Goal: Book appointment/travel/reservation

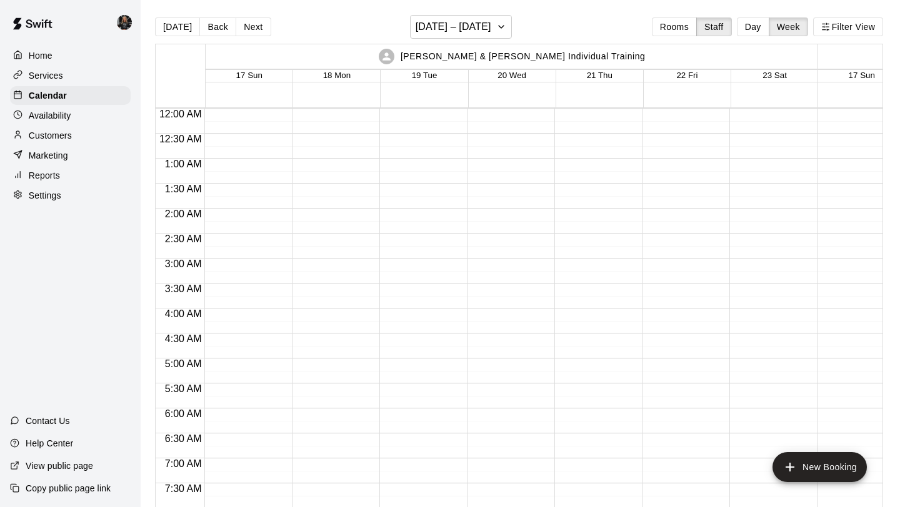
scroll to position [608, 0]
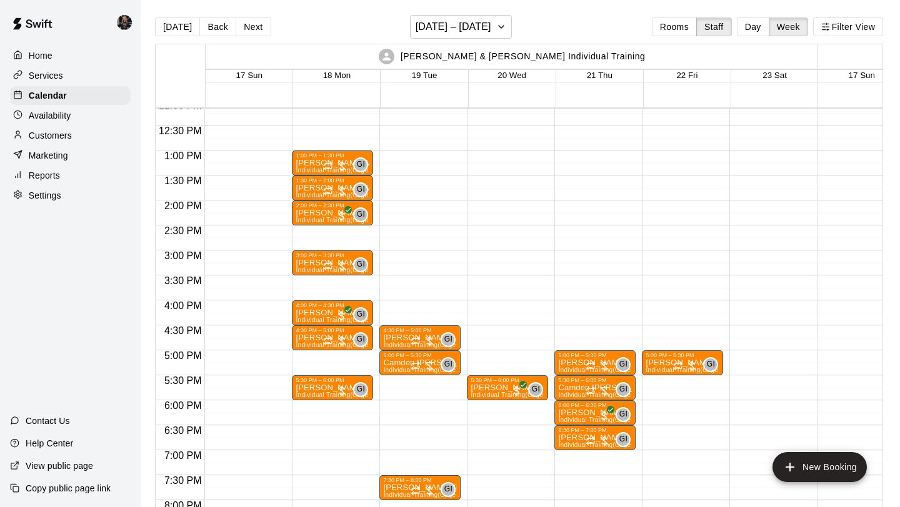
click at [454, 14] on main "[DATE] Back Next [DATE] – [DATE] Rooms Staff Day Week Filter View [PERSON_NAME]…" at bounding box center [520, 263] width 759 height 527
click at [452, 28] on h6 "[DATE] – [DATE]" at bounding box center [453, 26] width 76 height 17
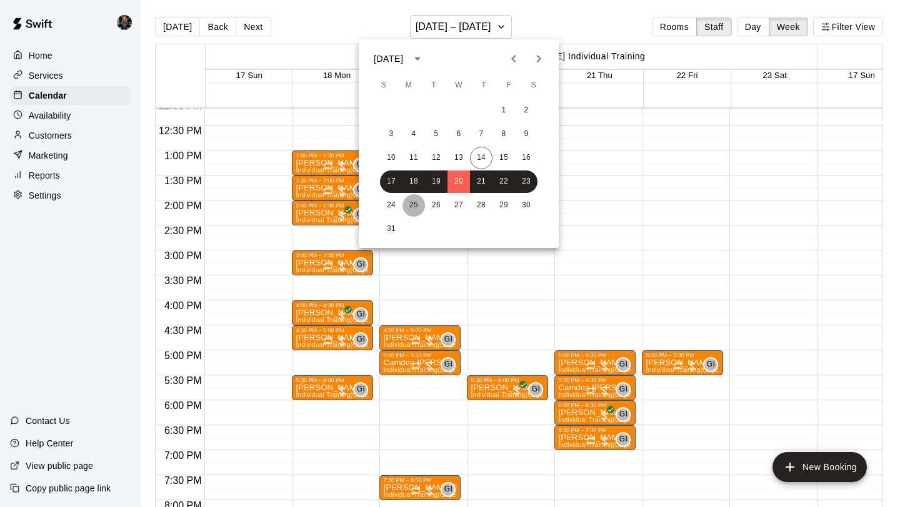
click at [404, 208] on button "25" at bounding box center [413, 205] width 22 height 22
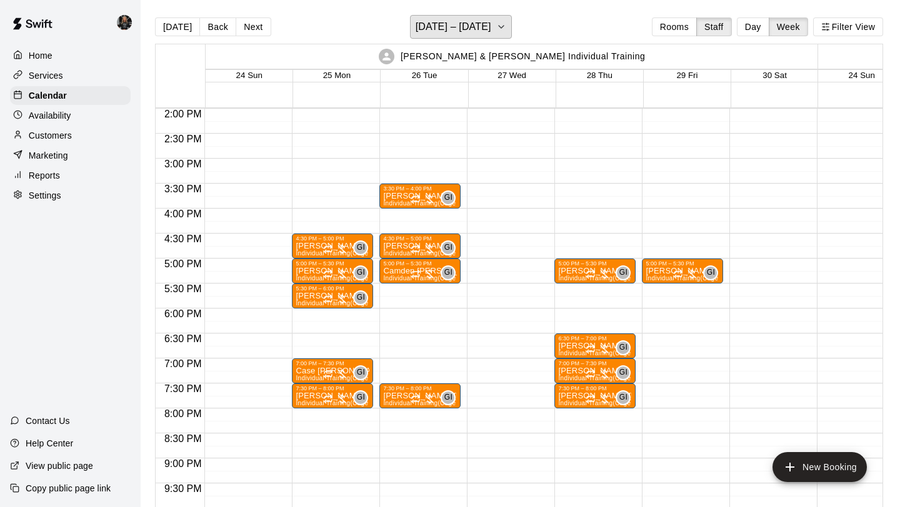
scroll to position [700, 0]
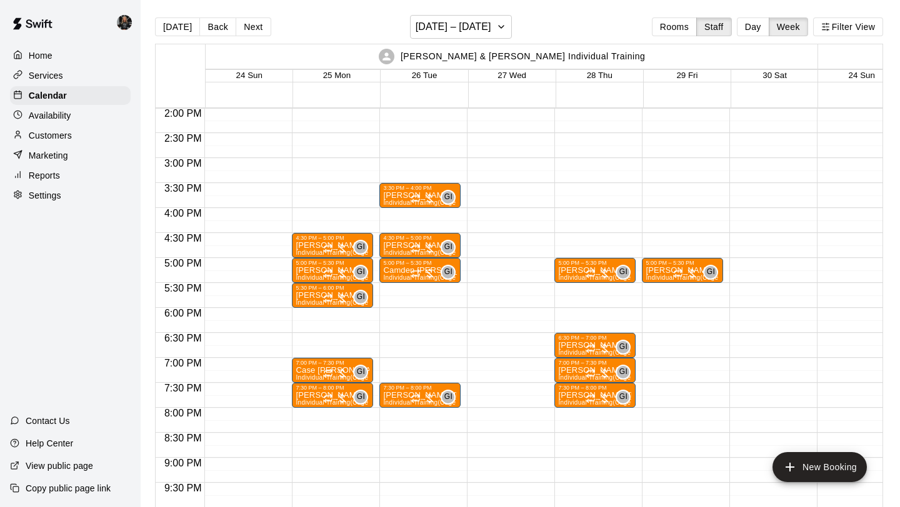
click at [310, 339] on div "4:30 PM – 5:00 PM [PERSON_NAME] Individual Training (Cage 1) GI 0 5:00 PM – 5:3…" at bounding box center [332, 8] width 81 height 1200
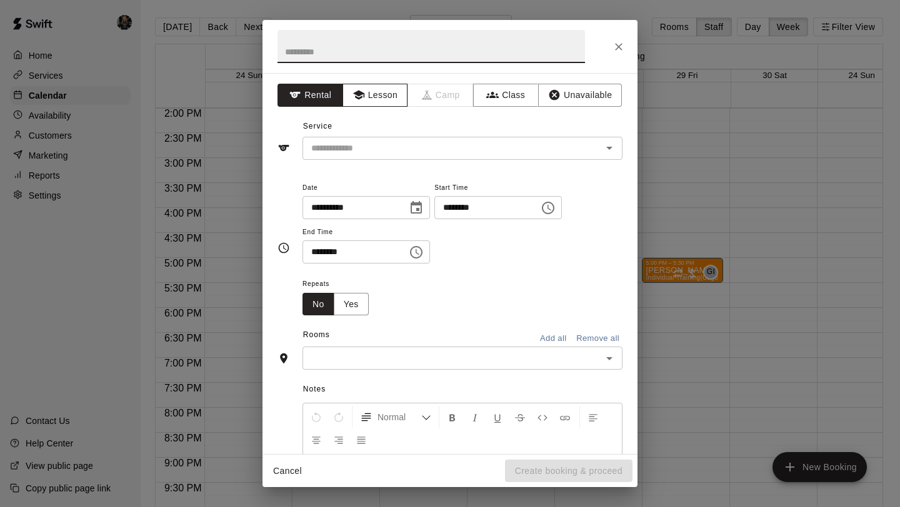
click at [383, 103] on button "Lesson" at bounding box center [375, 95] width 66 height 23
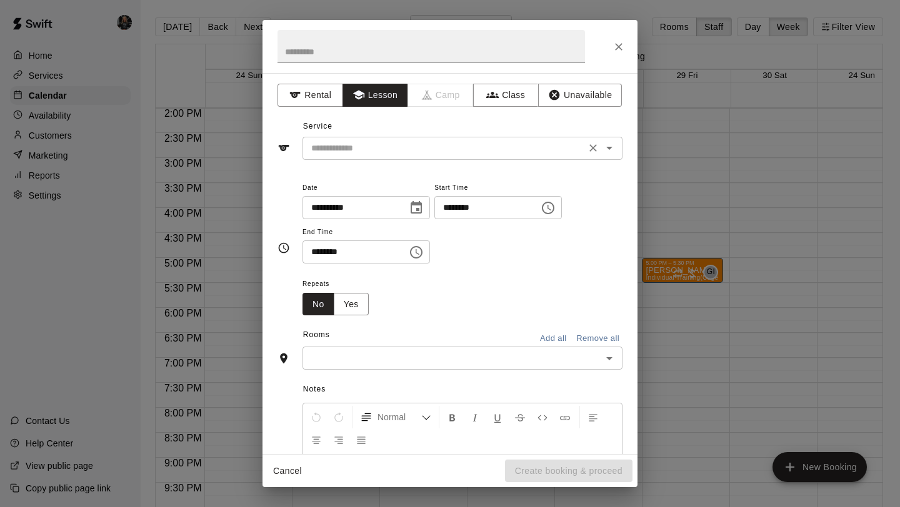
click at [393, 137] on div "​" at bounding box center [462, 148] width 320 height 23
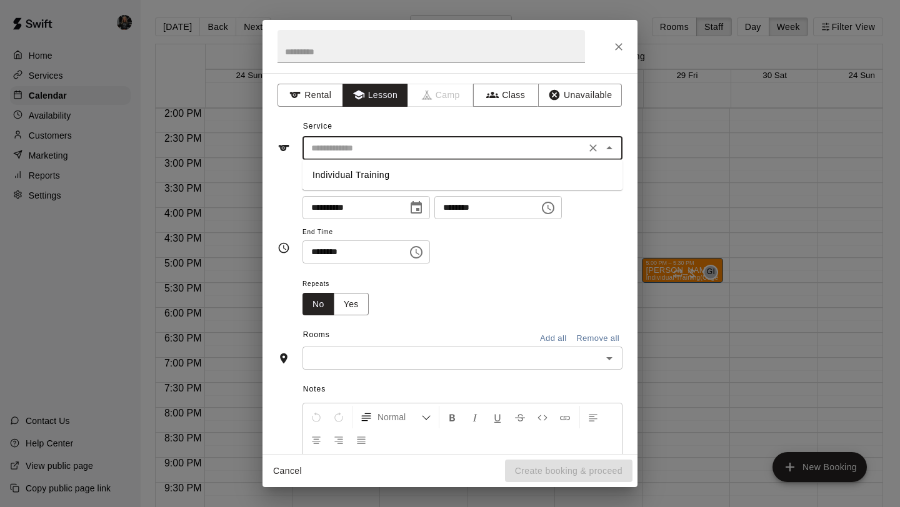
click at [390, 172] on li "Individual Training" at bounding box center [462, 175] width 320 height 21
type input "**********"
click at [345, 304] on button "Yes" at bounding box center [351, 304] width 35 height 23
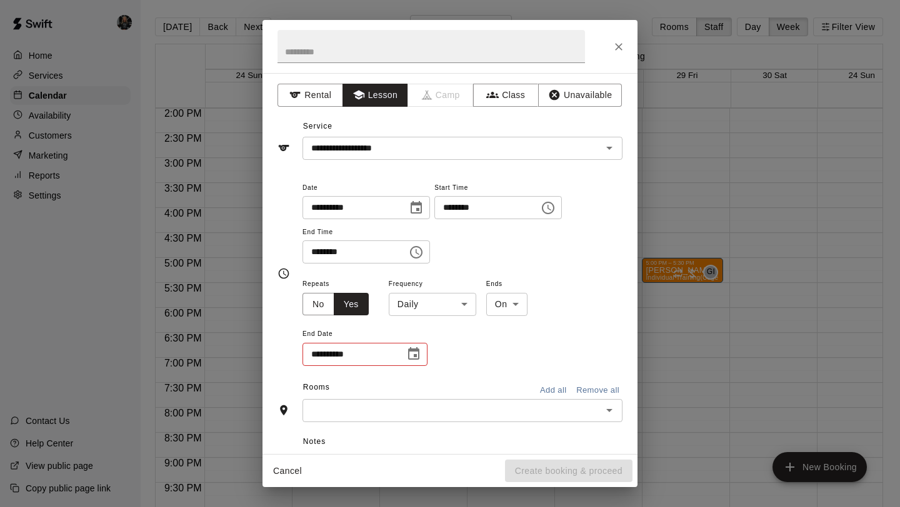
click at [432, 300] on body "Home Services Calendar Availability Customers Marketing Reports Settings Contac…" at bounding box center [450, 263] width 900 height 527
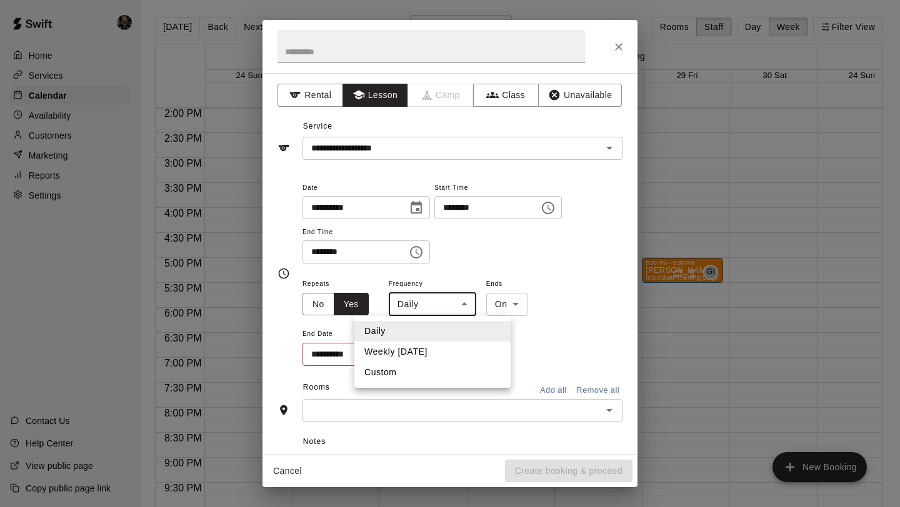
click at [420, 370] on li "Custom" at bounding box center [432, 372] width 156 height 21
type input "******"
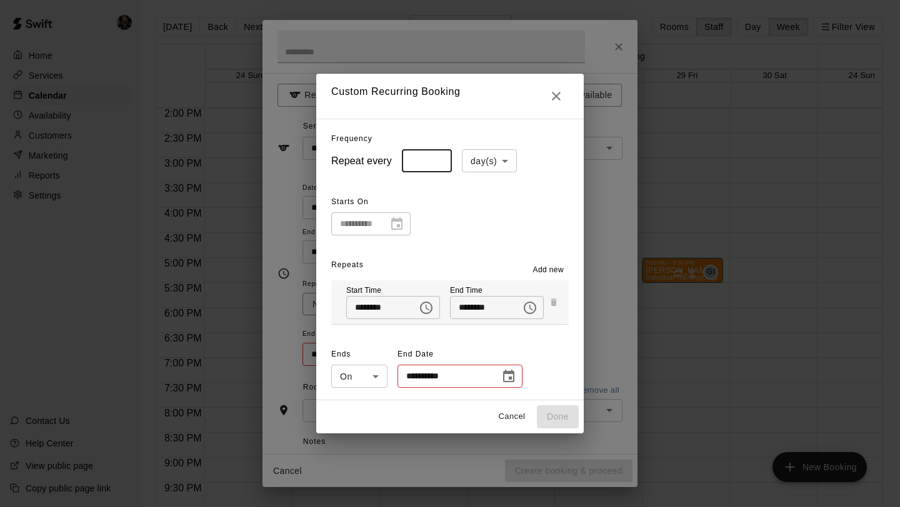
type input "*"
click at [436, 159] on input "*" at bounding box center [427, 160] width 50 height 23
click at [494, 159] on body "Home Services Calendar Availability Customers Marketing Reports Settings Contac…" at bounding box center [450, 263] width 900 height 527
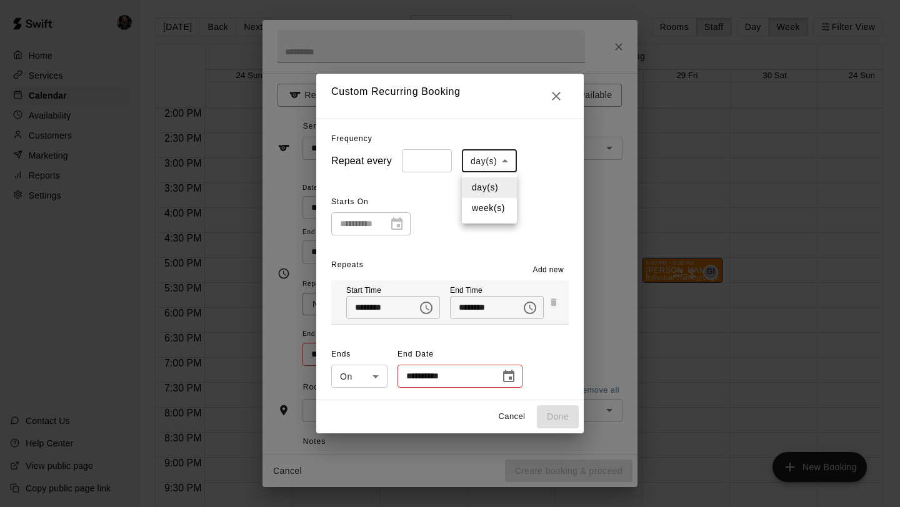
click at [490, 205] on li "week(s)" at bounding box center [489, 208] width 55 height 21
type input "******"
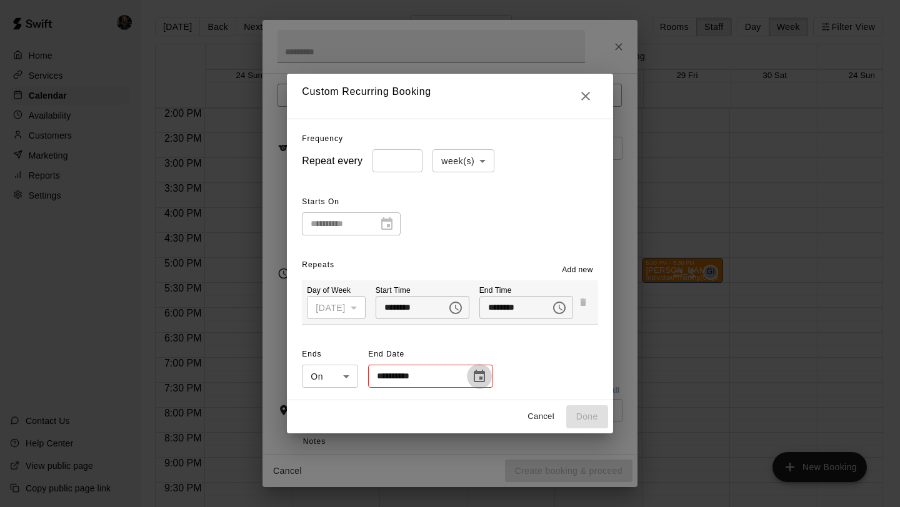
click at [480, 378] on icon "Choose date" at bounding box center [479, 376] width 11 height 12
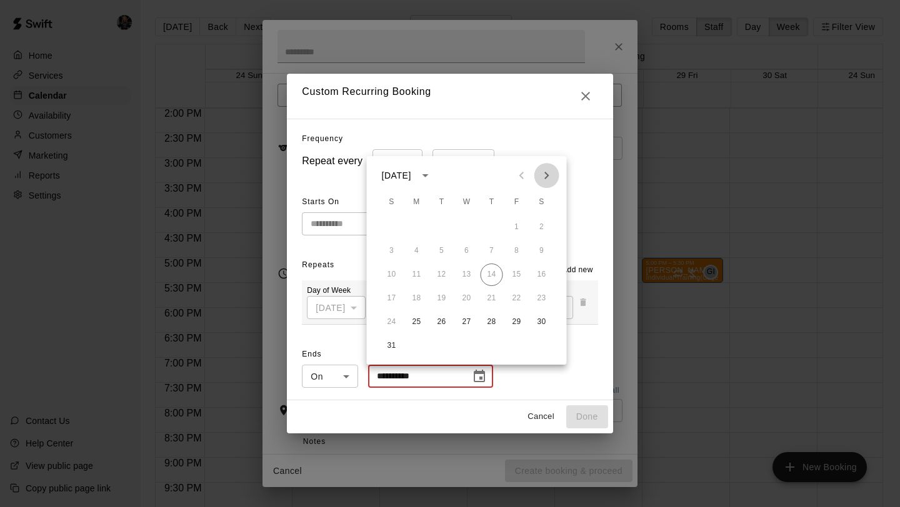
click at [552, 176] on icon "Next month" at bounding box center [546, 175] width 15 height 15
click at [442, 276] on button "16" at bounding box center [441, 275] width 22 height 22
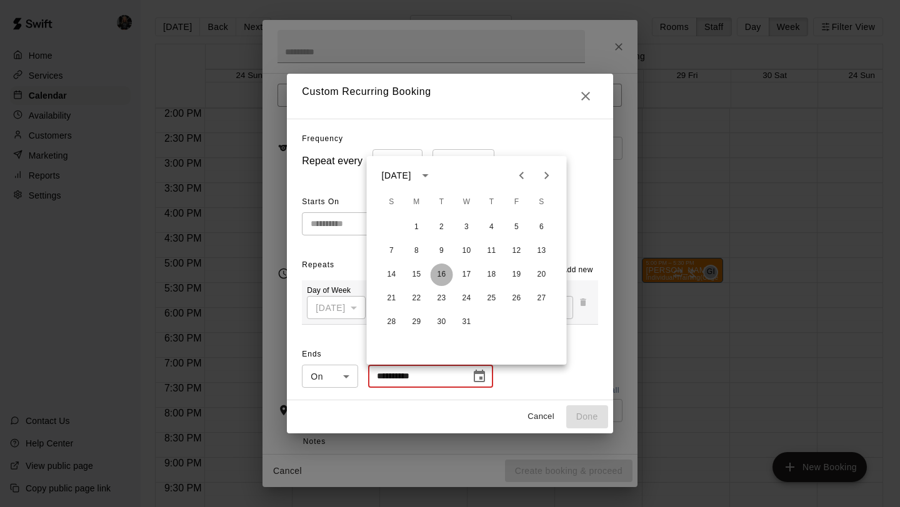
type input "**********"
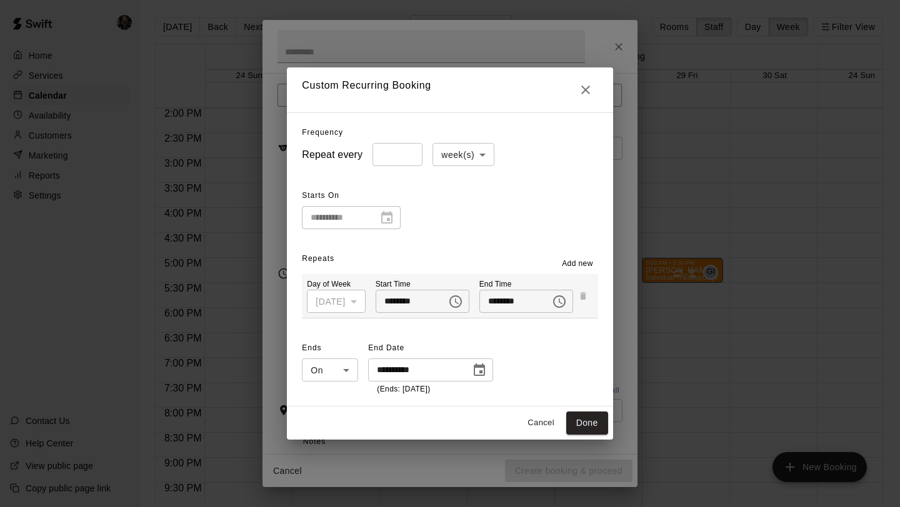
click at [587, 422] on button "Done" at bounding box center [587, 423] width 42 height 23
type input "**********"
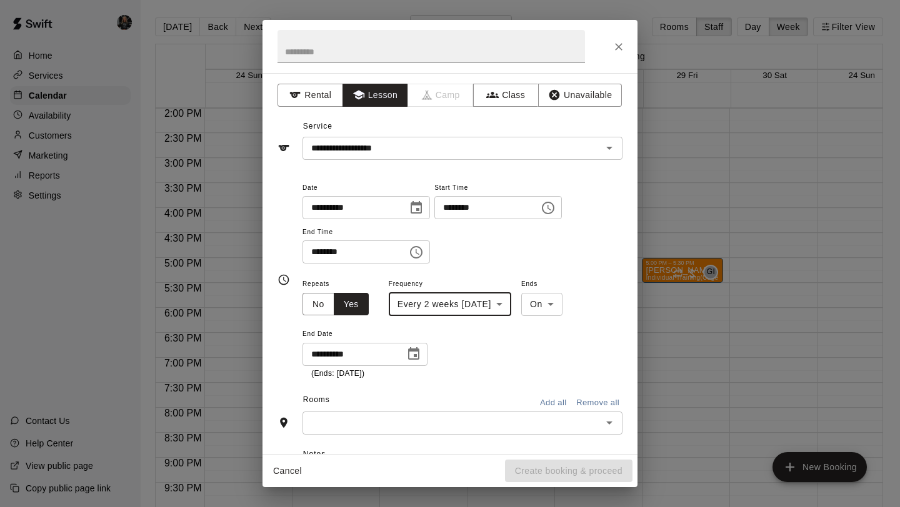
click at [509, 430] on input "text" at bounding box center [452, 423] width 292 height 16
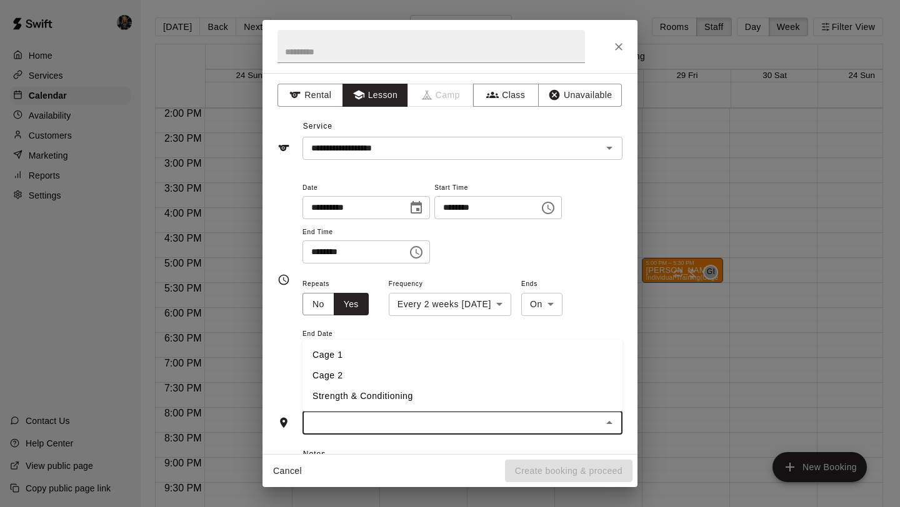
click at [386, 350] on li "Cage 1" at bounding box center [462, 355] width 320 height 21
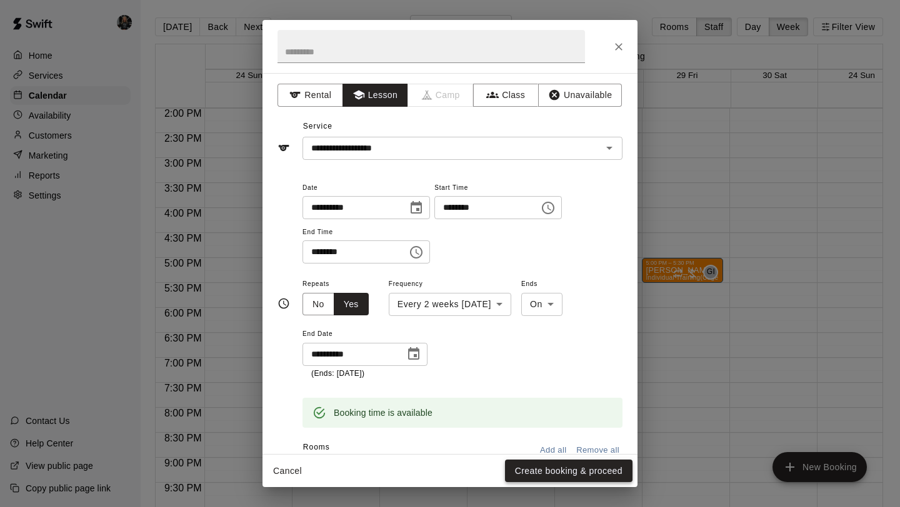
click at [559, 467] on button "Create booking & proceed" at bounding box center [568, 471] width 127 height 23
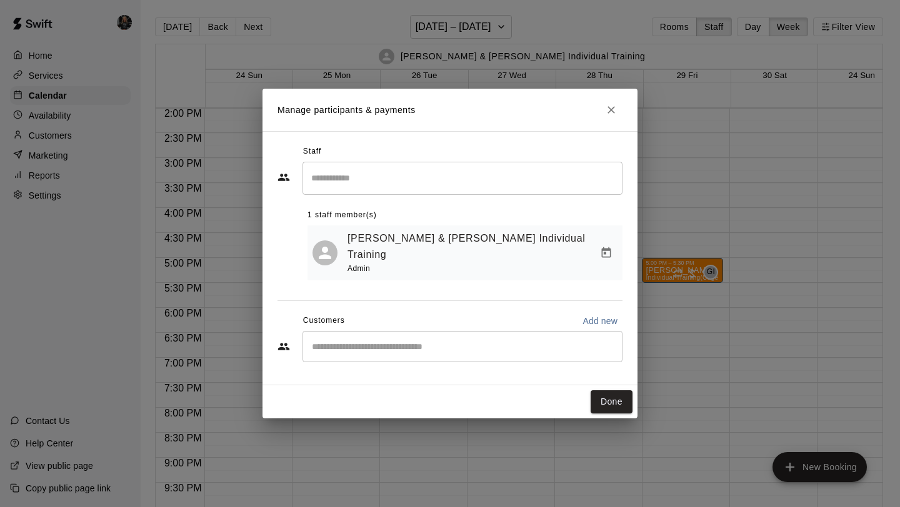
click at [402, 342] on div "​" at bounding box center [462, 346] width 320 height 31
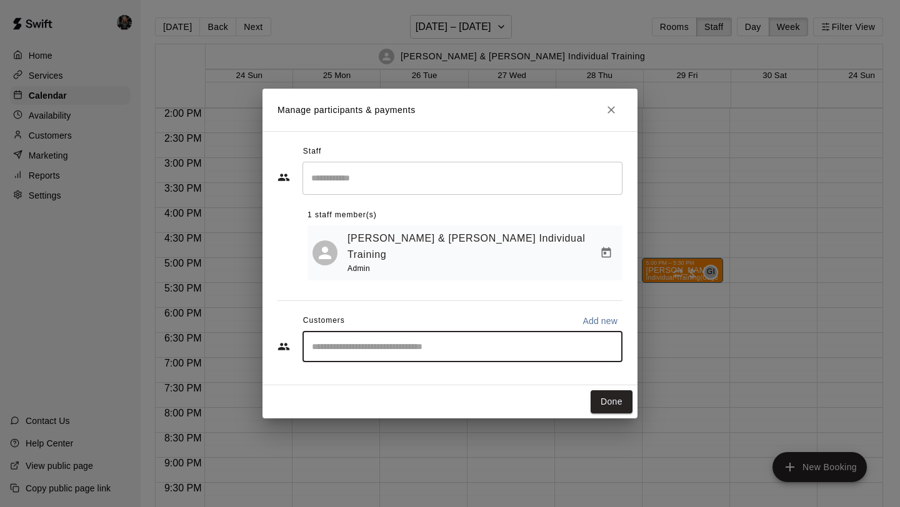
type input "*"
type input "***"
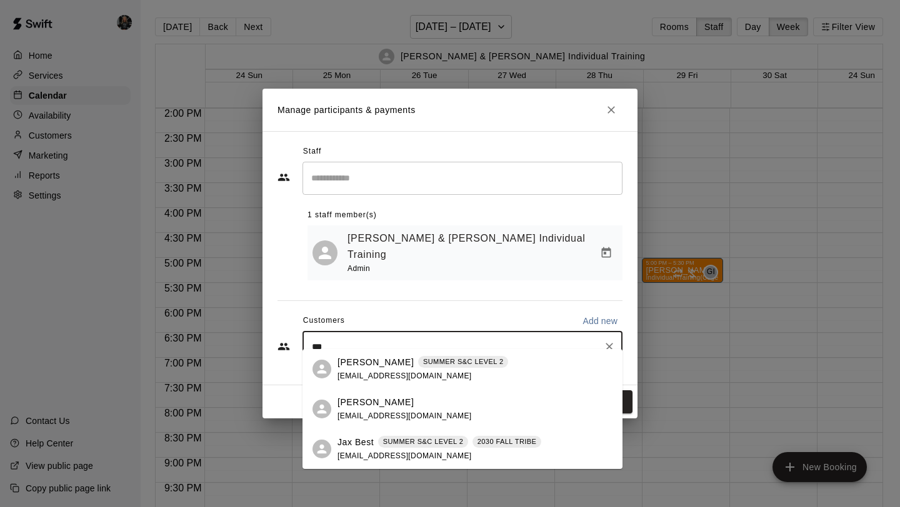
click at [360, 444] on p "Jax Best" at bounding box center [355, 442] width 36 height 13
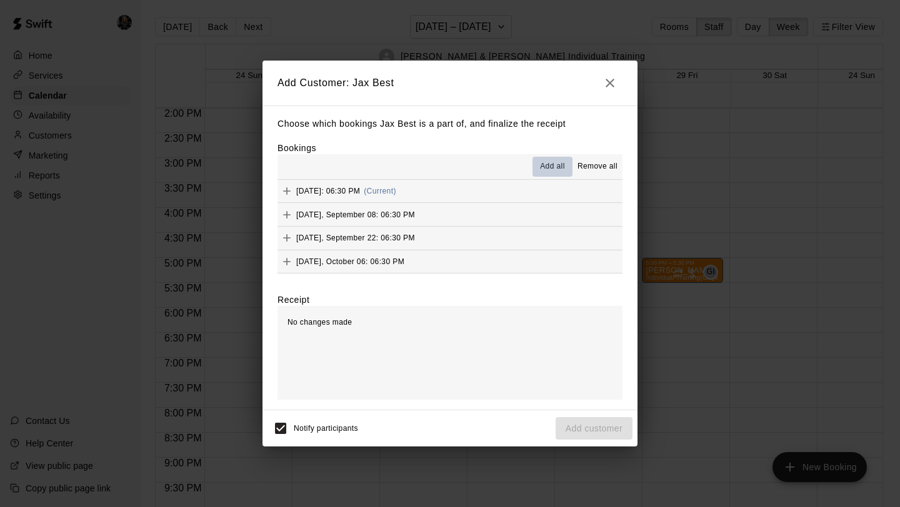
click at [546, 167] on span "Add all" at bounding box center [552, 167] width 25 height 12
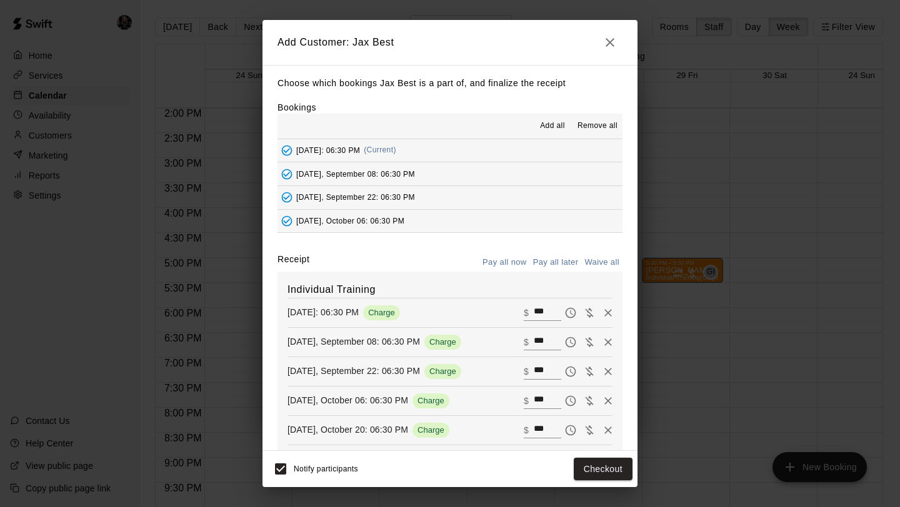
click at [550, 264] on button "Pay all later" at bounding box center [556, 262] width 52 height 19
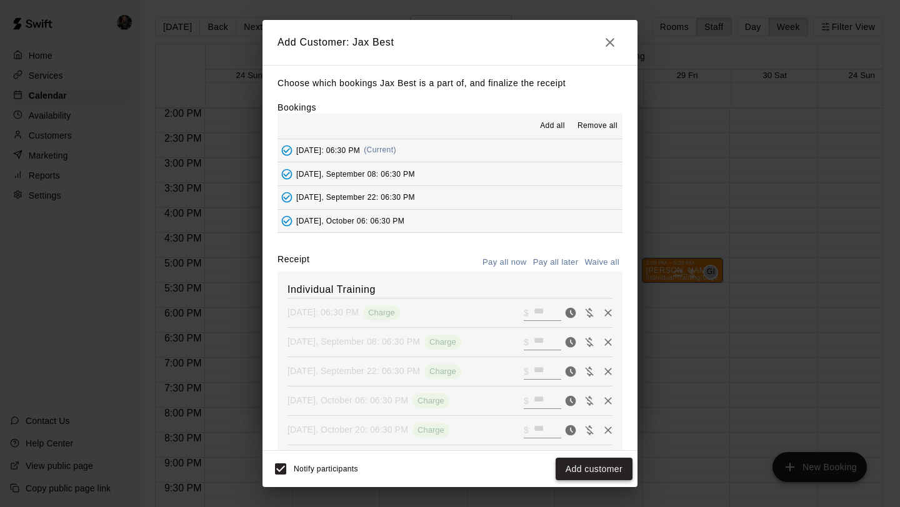
click at [587, 477] on button "Add customer" at bounding box center [593, 469] width 77 height 23
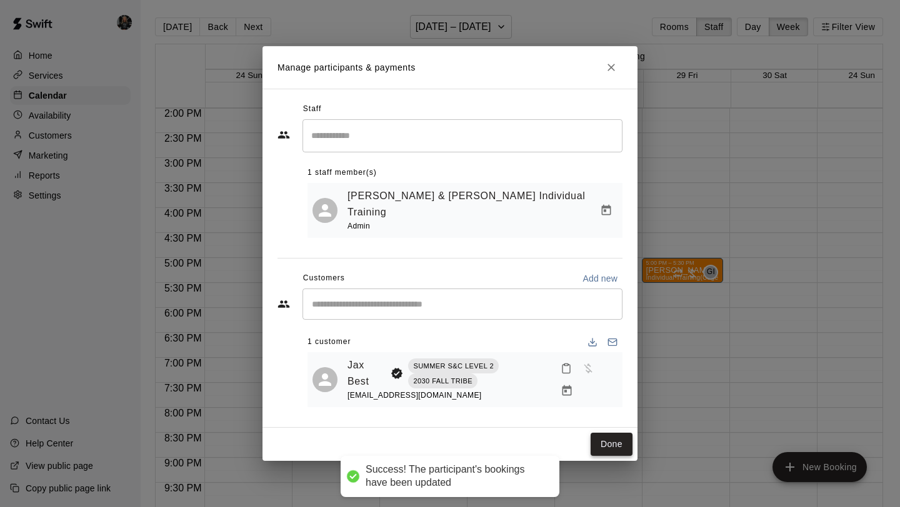
click at [607, 433] on button "Done" at bounding box center [611, 444] width 42 height 23
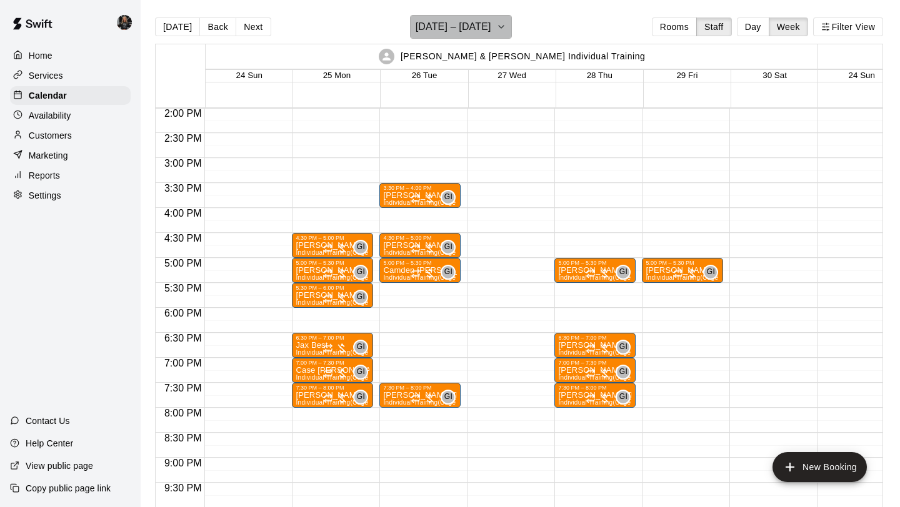
click at [486, 29] on button "[DATE] – [DATE]" at bounding box center [461, 27] width 102 height 24
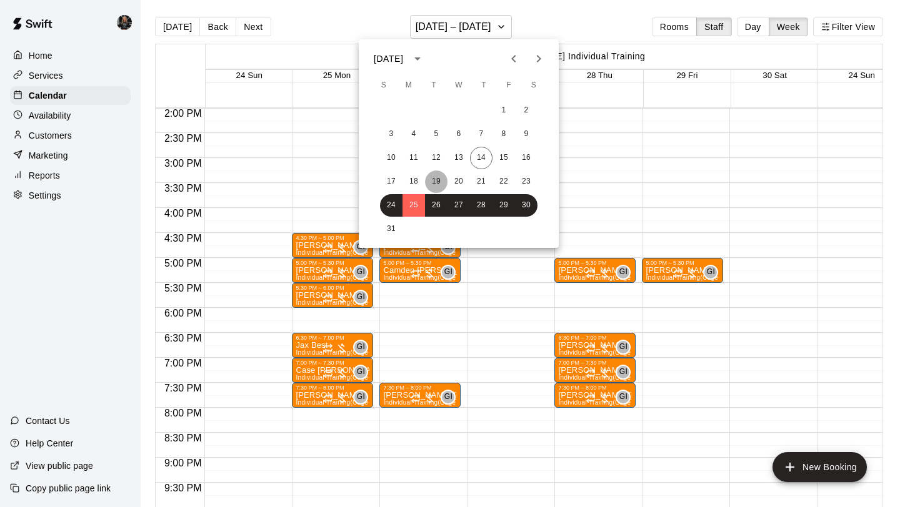
click at [437, 176] on button "19" at bounding box center [436, 182] width 22 height 22
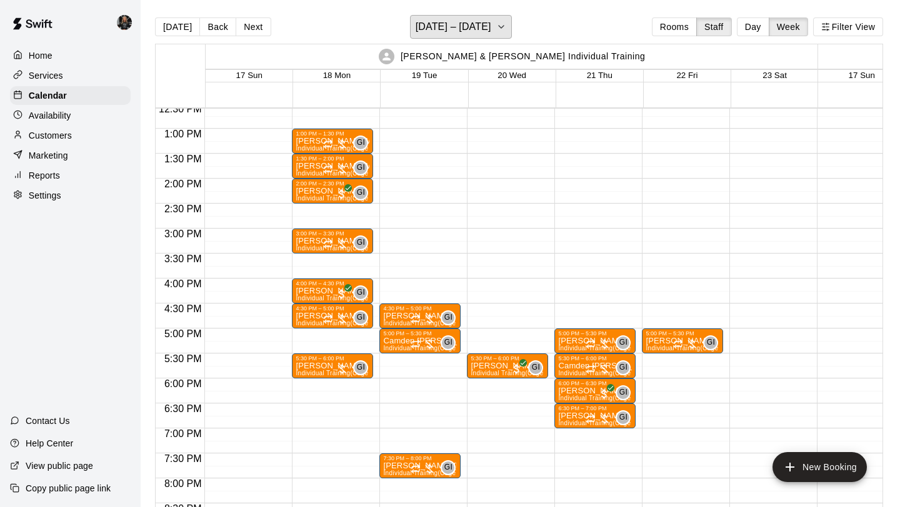
scroll to position [631, 0]
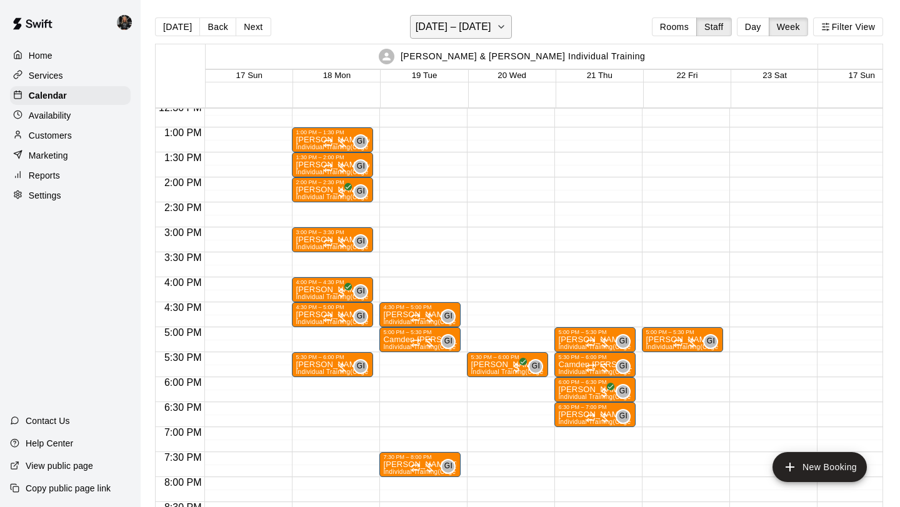
click at [473, 36] on button "[DATE] – [DATE]" at bounding box center [461, 27] width 102 height 24
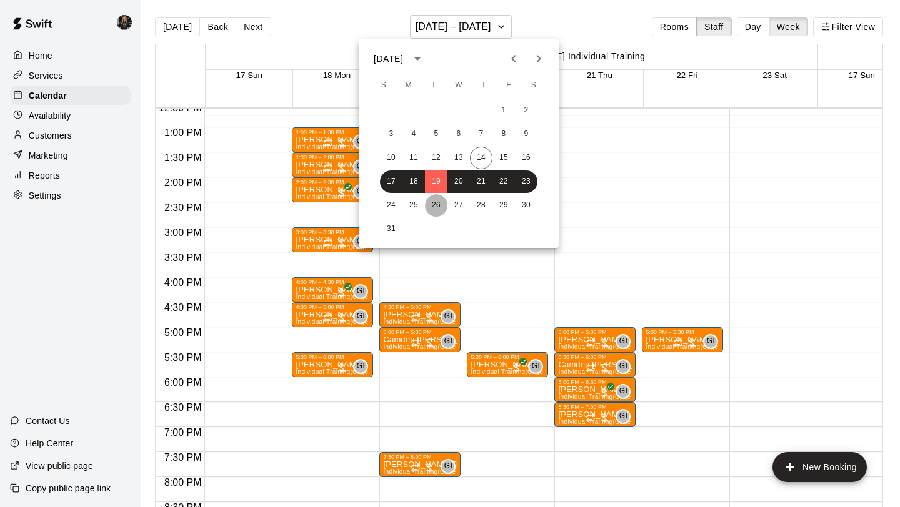
click at [435, 211] on button "26" at bounding box center [436, 205] width 22 height 22
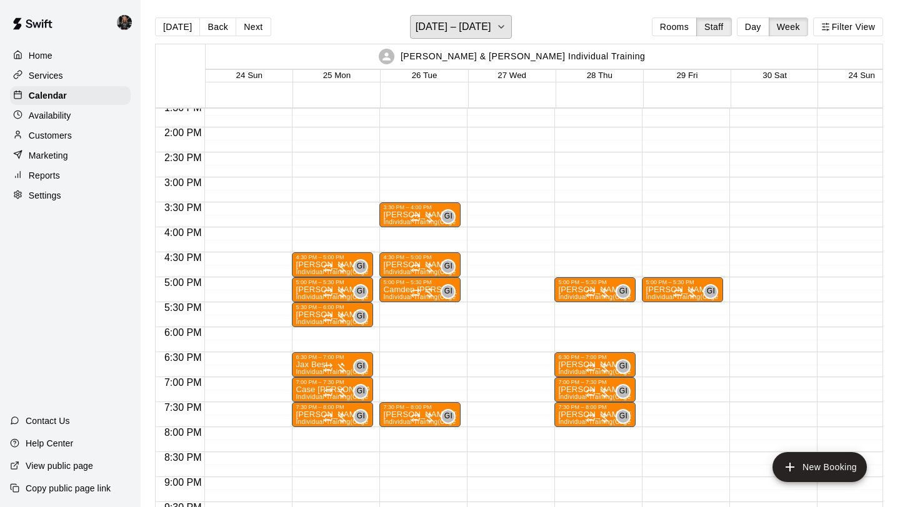
scroll to position [681, 0]
click at [447, 28] on h6 "[DATE] – [DATE]" at bounding box center [453, 26] width 76 height 17
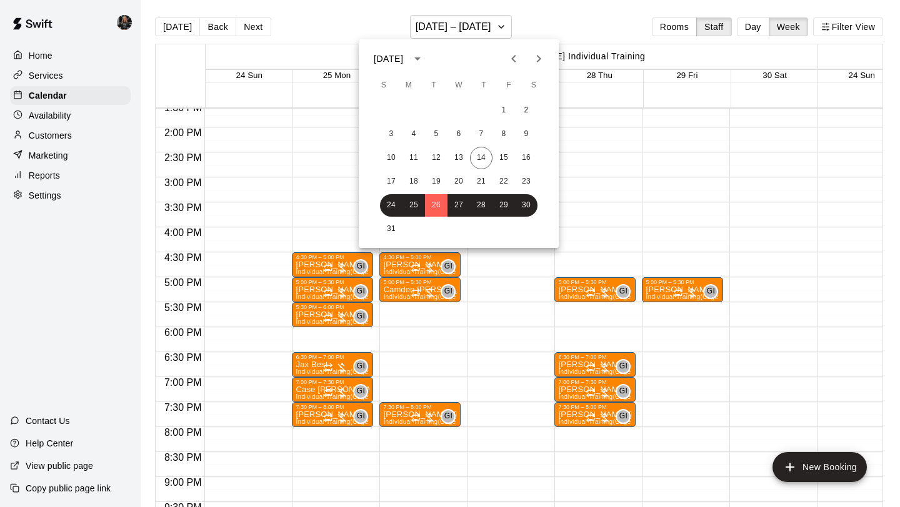
click at [547, 269] on div at bounding box center [450, 253] width 900 height 507
